Goal: Transaction & Acquisition: Book appointment/travel/reservation

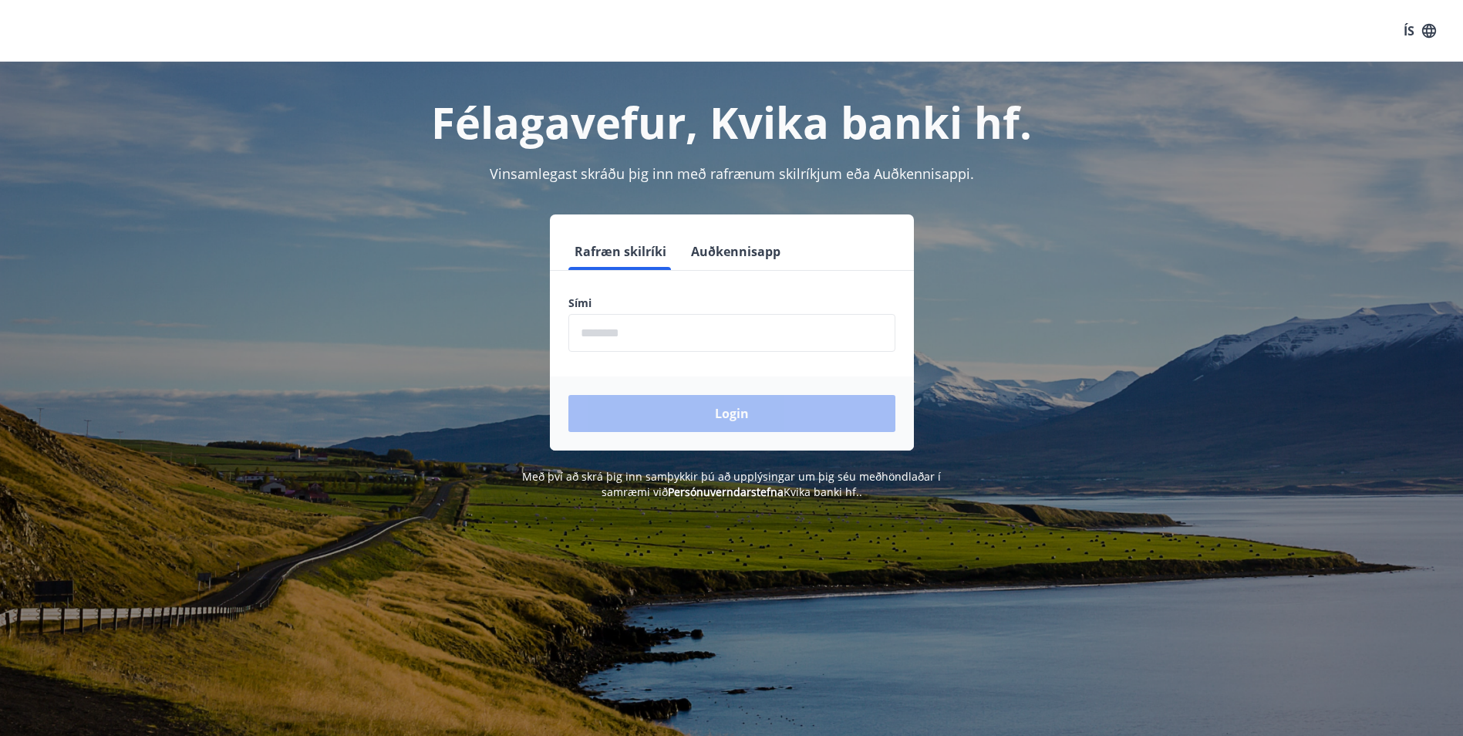
click at [760, 345] on input "phone" at bounding box center [731, 333] width 327 height 38
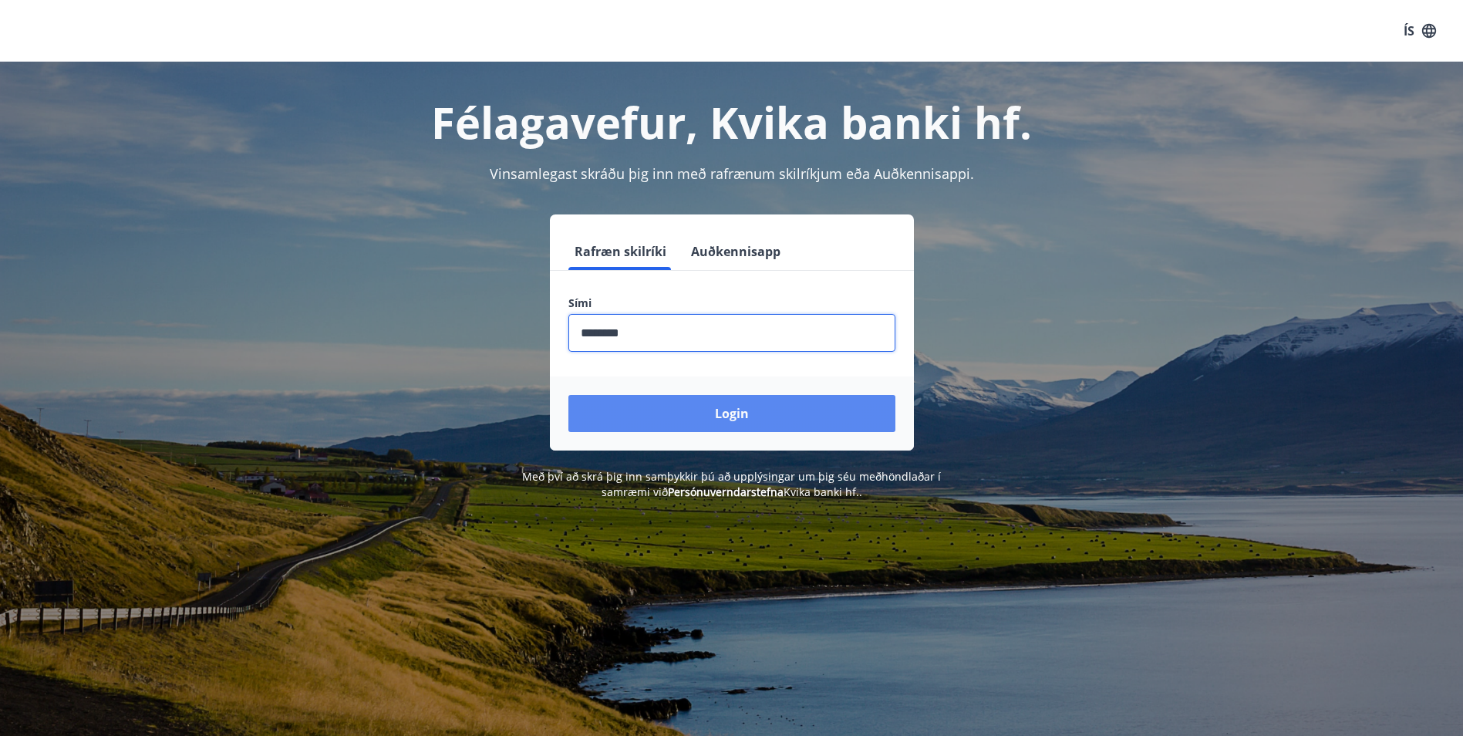
type input "********"
click at [744, 412] on button "Login" at bounding box center [731, 413] width 327 height 37
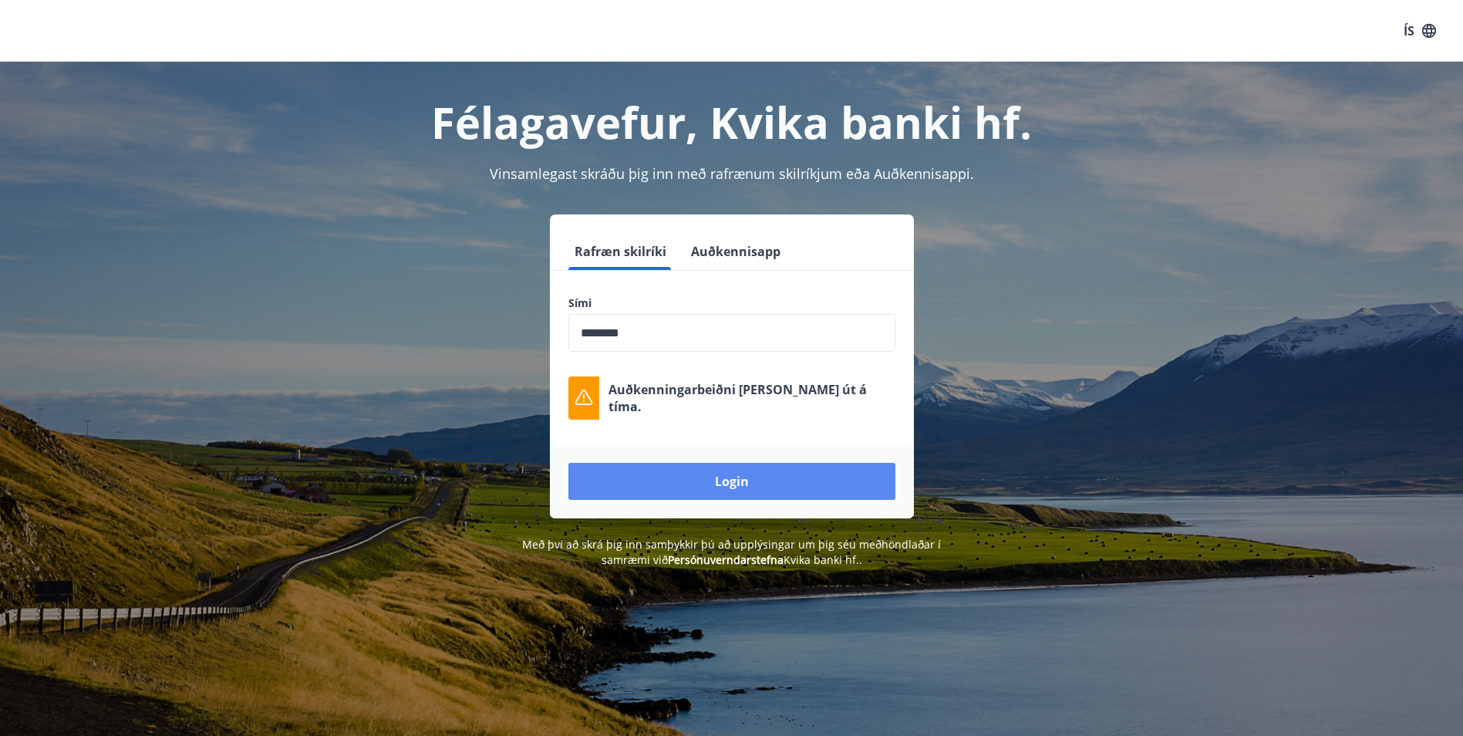
click at [724, 480] on button "Login" at bounding box center [731, 481] width 327 height 37
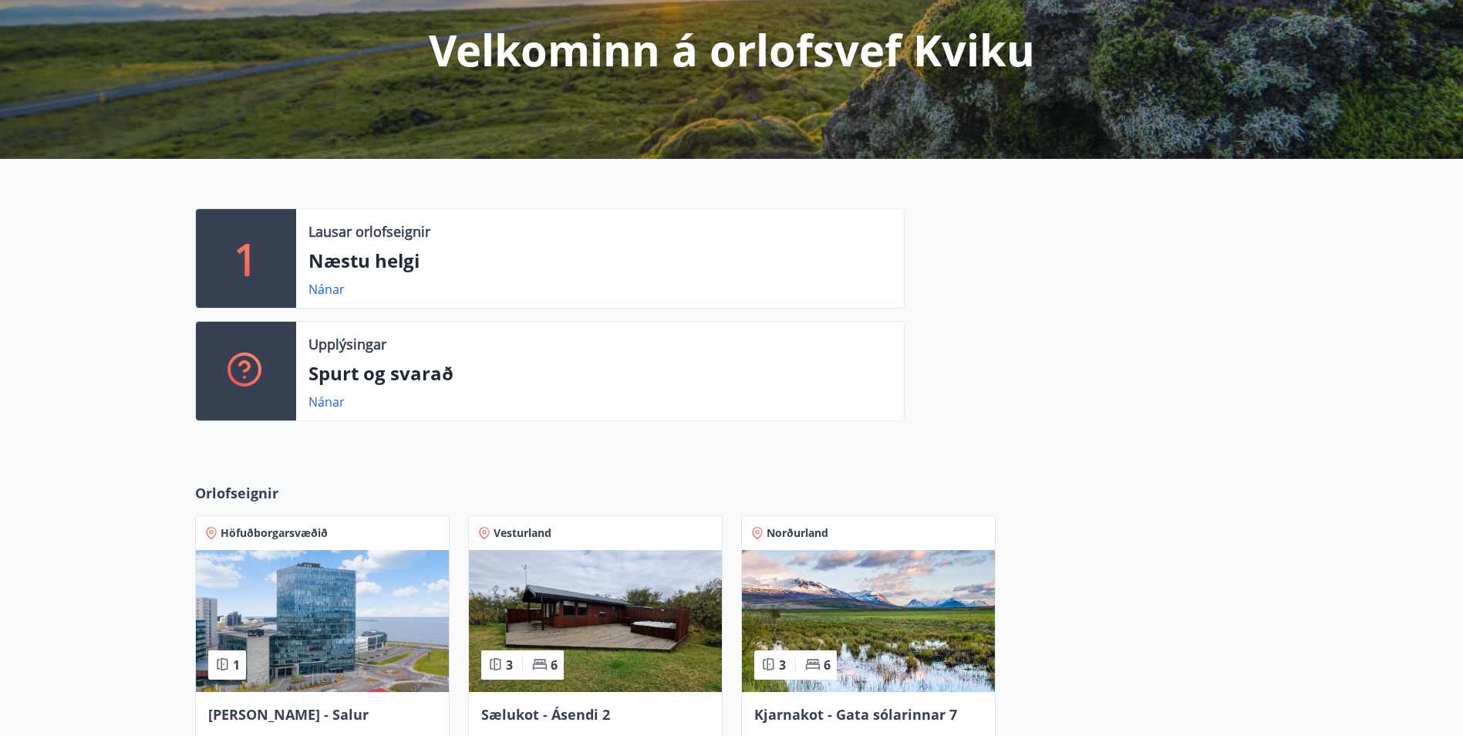
scroll to position [386, 0]
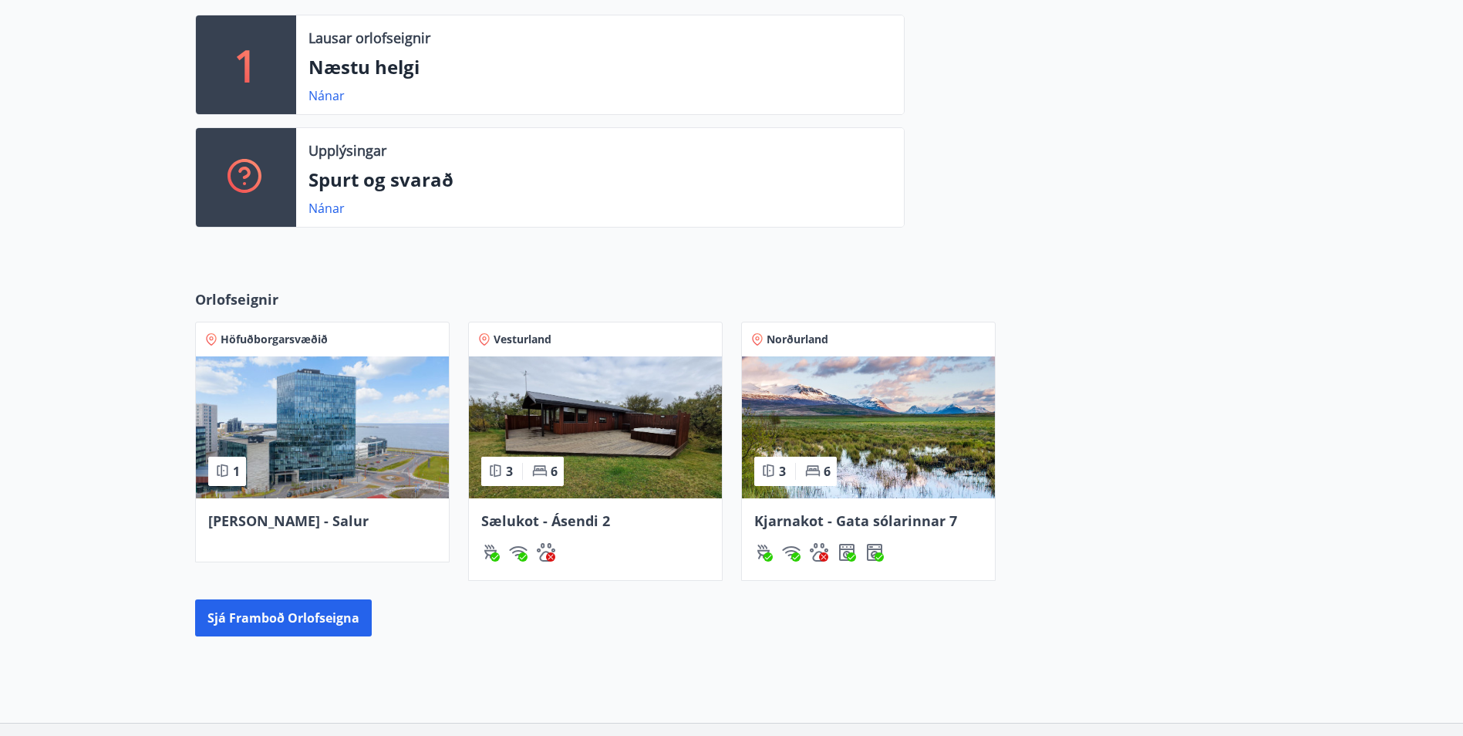
click at [306, 453] on img at bounding box center [322, 427] width 253 height 142
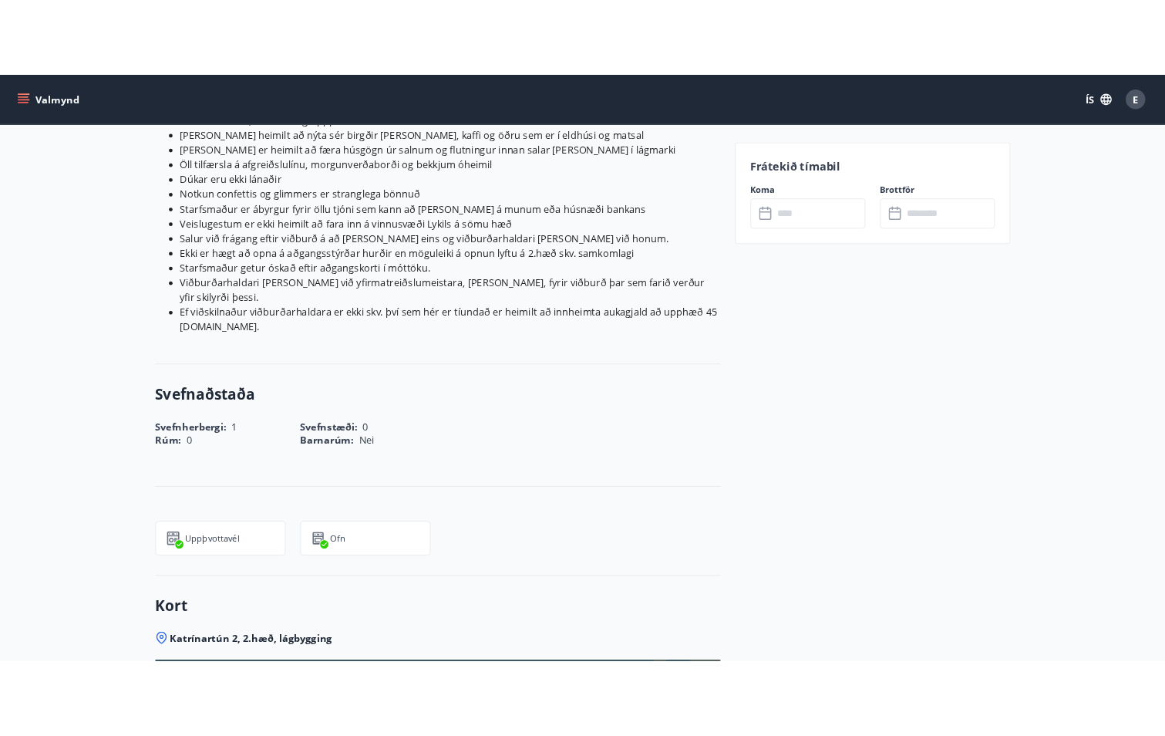
scroll to position [844, 0]
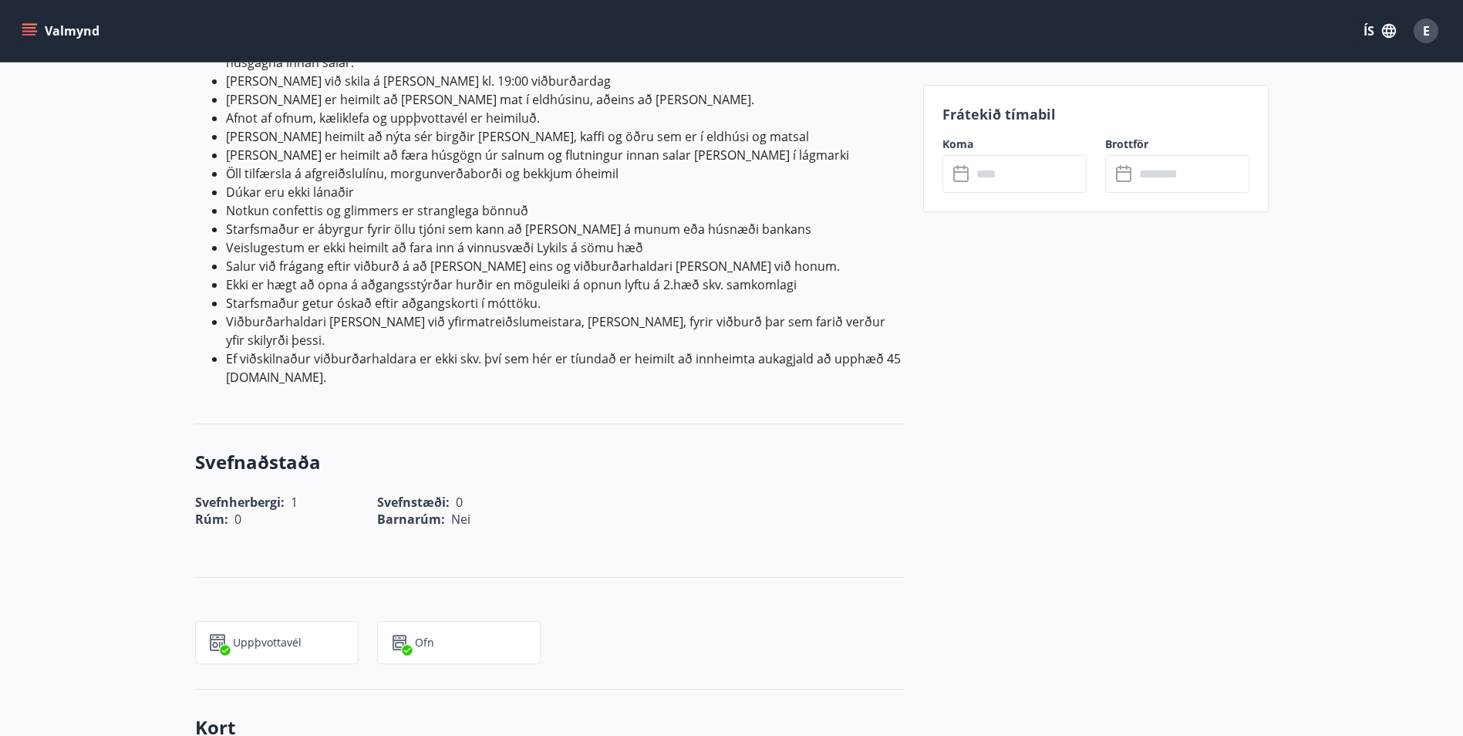
click at [1018, 170] on input "text" at bounding box center [1029, 174] width 115 height 38
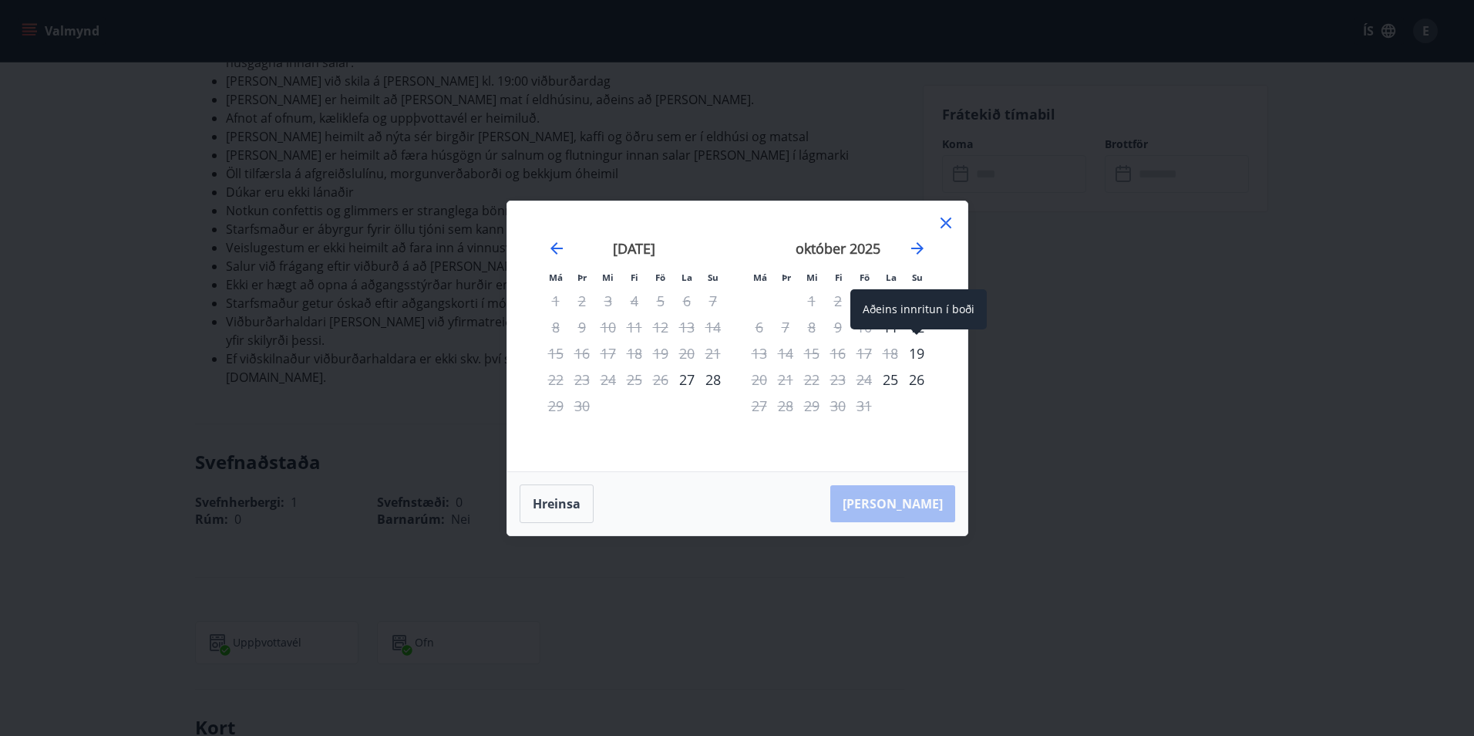
click at [912, 344] on div "19" at bounding box center [917, 353] width 26 height 26
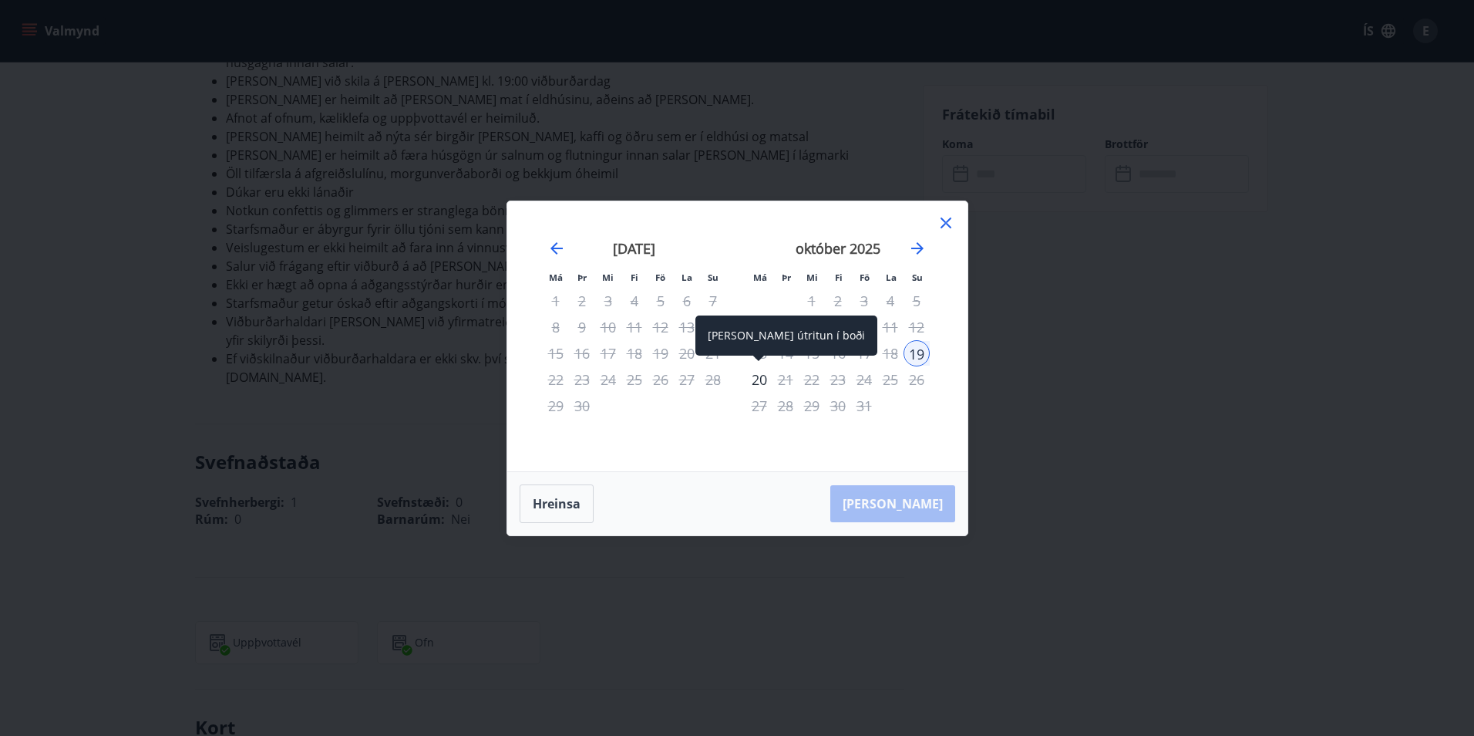
click at [762, 374] on div "20" at bounding box center [759, 379] width 26 height 26
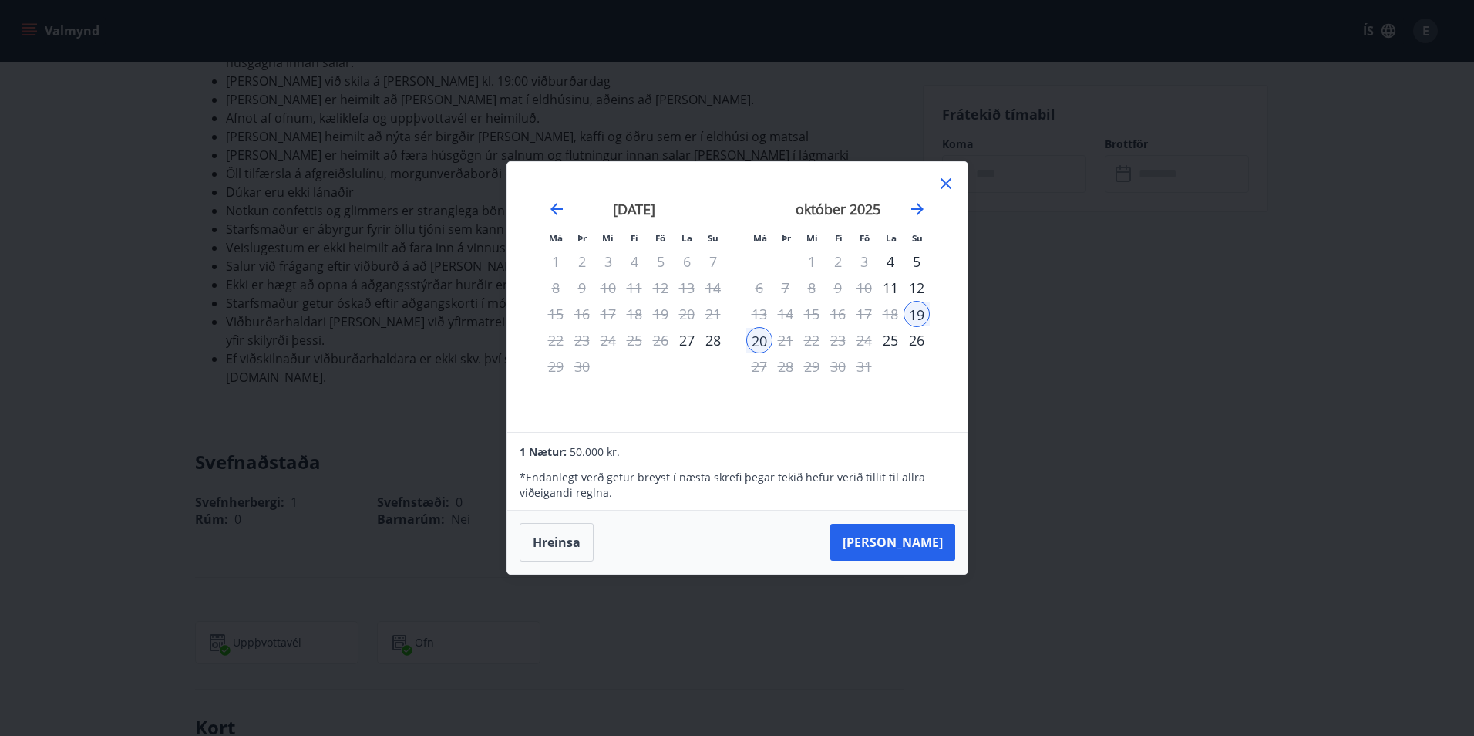
click at [951, 178] on icon at bounding box center [946, 183] width 19 height 19
